Goal: Task Accomplishment & Management: Manage account settings

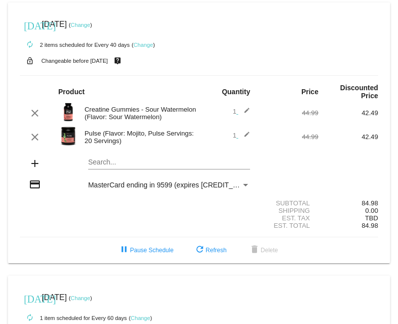
click at [139, 45] on link "Change" at bounding box center [143, 45] width 19 height 6
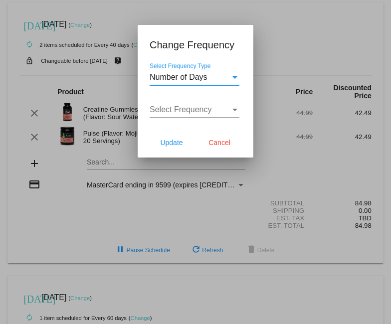
click at [183, 74] on span "Number of Days" at bounding box center [178, 77] width 58 height 8
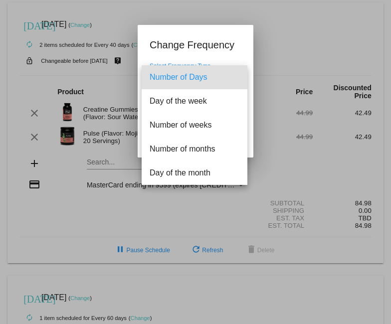
click at [183, 74] on span "Number of Days" at bounding box center [194, 77] width 90 height 24
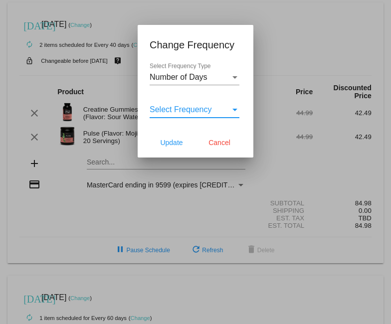
click at [188, 112] on span "Select Frequency" at bounding box center [180, 109] width 62 height 8
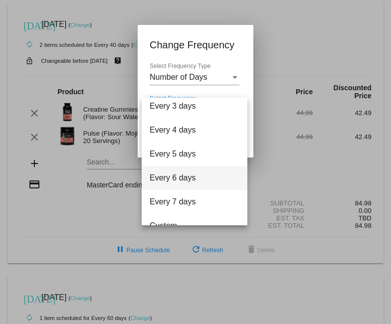
scroll to position [40, 0]
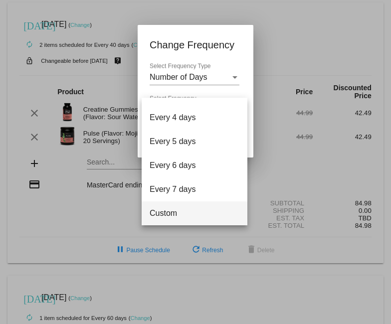
click at [162, 262] on div at bounding box center [195, 162] width 391 height 324
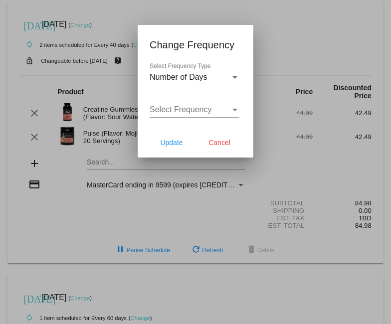
click at [206, 99] on div "Select Frequency Select Frequency" at bounding box center [194, 106] width 90 height 22
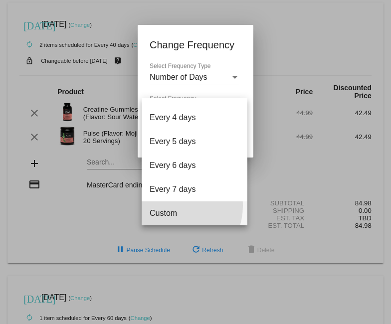
click at [175, 206] on span "Custom" at bounding box center [194, 213] width 90 height 24
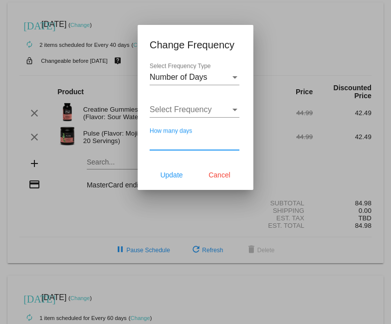
click at [186, 140] on input "How many days" at bounding box center [194, 142] width 90 height 9
type input "2"
type input "25"
click at [170, 181] on button "Update" at bounding box center [171, 175] width 44 height 18
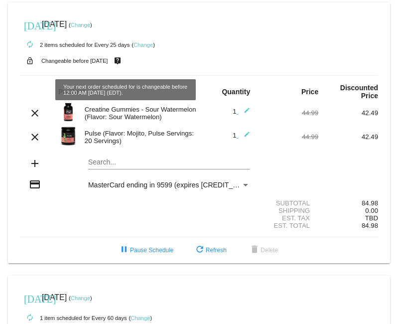
click at [98, 20] on div "today Aug 29 2025 ( Change )" at bounding box center [199, 24] width 358 height 20
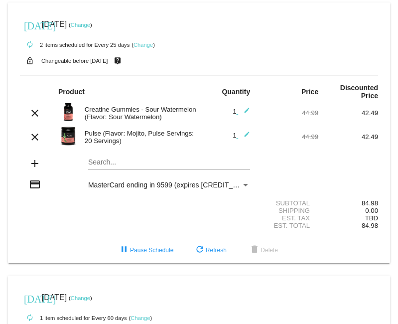
click at [90, 23] on link "Change" at bounding box center [80, 25] width 19 height 6
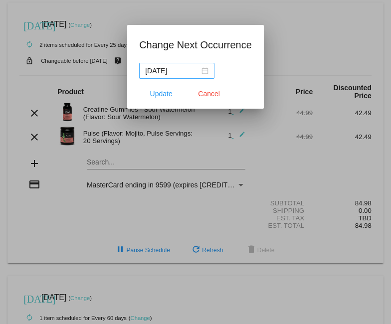
click at [203, 70] on div "2025-08-29" at bounding box center [176, 70] width 63 height 11
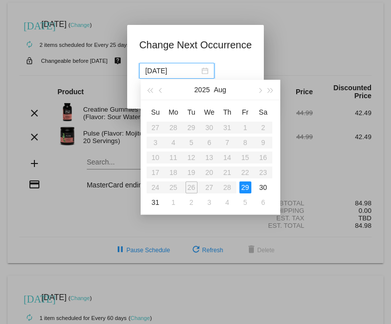
click at [222, 186] on table "Su Mo Tu We Th Fr Sa 27 28 29 30 31 1 2 3 4 5 6 7 8 9 10 11 12 13 14 15 16 17 1…" at bounding box center [209, 157] width 126 height 106
click at [207, 188] on table "Su Mo Tu We Th Fr Sa 27 28 29 30 31 1 2 3 4 5 6 7 8 9 10 11 12 13 14 15 16 17 1…" at bounding box center [209, 157] width 126 height 106
click at [328, 55] on div at bounding box center [195, 162] width 391 height 324
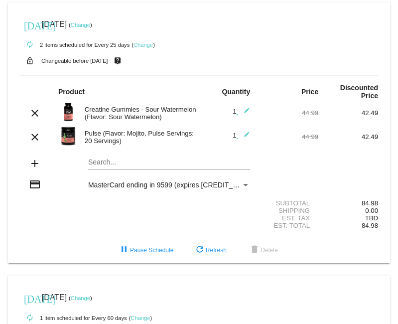
click at [148, 130] on div "Pulse (Flavor: Mojito, Pulse Servings: 20 Servings)" at bounding box center [140, 137] width 120 height 15
click at [244, 131] on mat-icon "edit" at bounding box center [244, 137] width 12 height 12
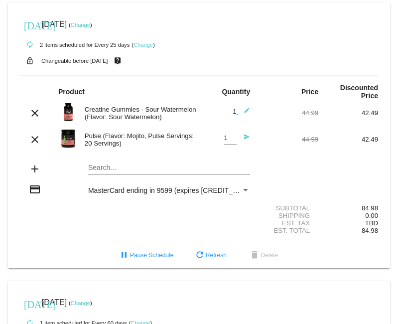
click at [130, 132] on div "Pulse (Flavor: Mojito, Pulse Servings: 20 Servings)" at bounding box center [140, 139] width 120 height 15
click at [121, 136] on div "Pulse (Flavor: Mojito, Pulse Servings: 20 Servings)" at bounding box center [140, 139] width 120 height 15
click at [80, 137] on div "Pulse (Flavor: Mojito, Pulse Servings: 20 Servings)" at bounding box center [140, 139] width 120 height 15
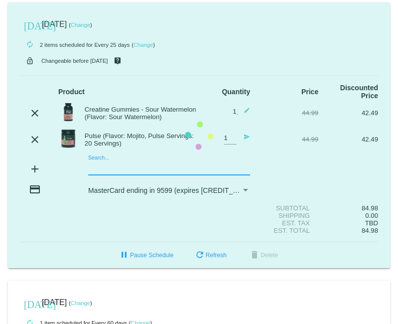
click at [99, 160] on mat-card "today Aug 29 2025 ( Change ) autorenew 2 items scheduled for Every 25 days ( Ch…" at bounding box center [199, 135] width 382 height 266
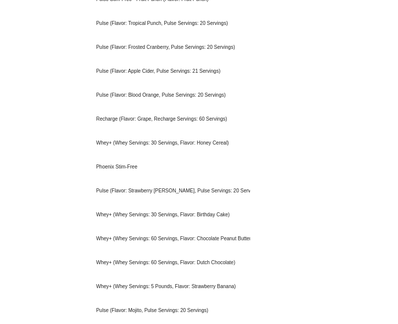
scroll to position [196, 0]
